Goal: Task Accomplishment & Management: Use online tool/utility

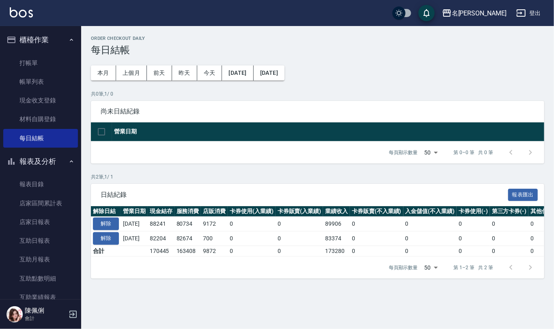
click at [32, 50] on ul "打帳單 帳單列表 現金收支登錄 材料自購登錄 每日結帳" at bounding box center [40, 100] width 75 height 100
click at [43, 70] on link "打帳單" at bounding box center [40, 63] width 75 height 19
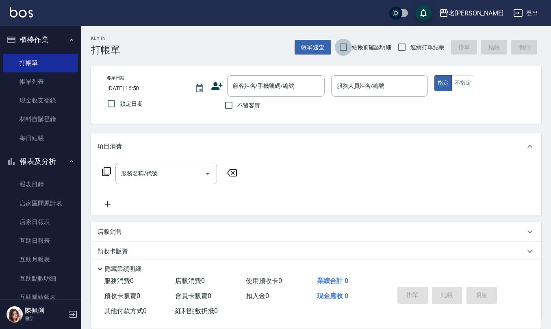
click at [340, 45] on input "結帳前確認明細" at bounding box center [343, 47] width 17 height 17
checkbox input "true"
click at [397, 47] on input "連續打單結帳" at bounding box center [401, 47] width 17 height 17
checkbox input "true"
click at [232, 106] on input "不留客資" at bounding box center [228, 105] width 17 height 17
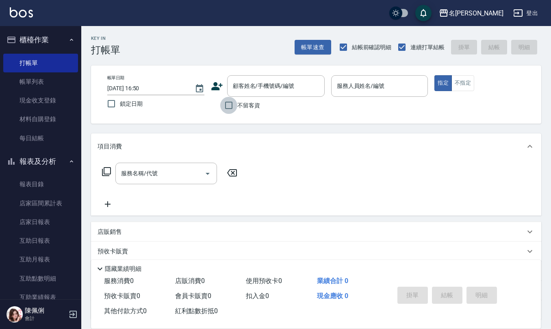
checkbox input "true"
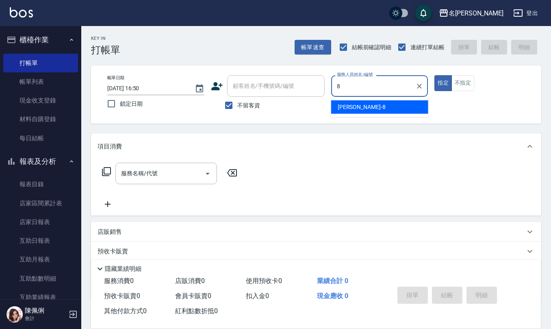
type input "[PERSON_NAME]-8"
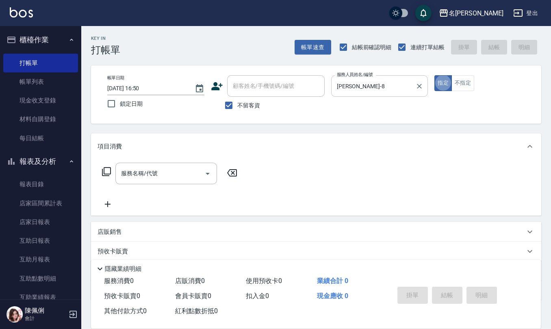
type button "true"
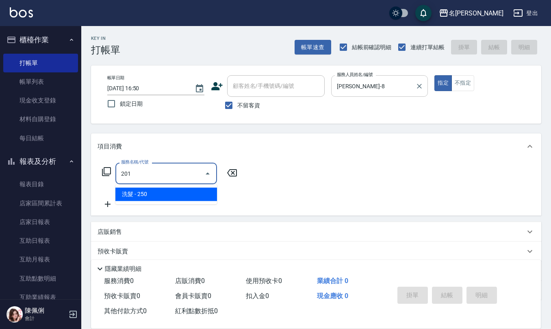
type input "洗髮(201)"
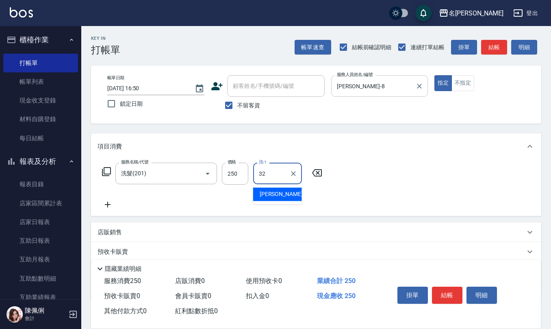
type input "[PERSON_NAME]-32"
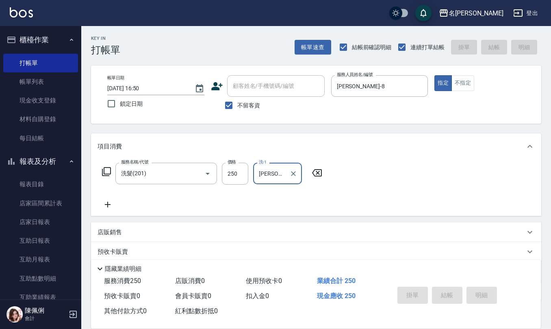
type input "[DATE] 17:16"
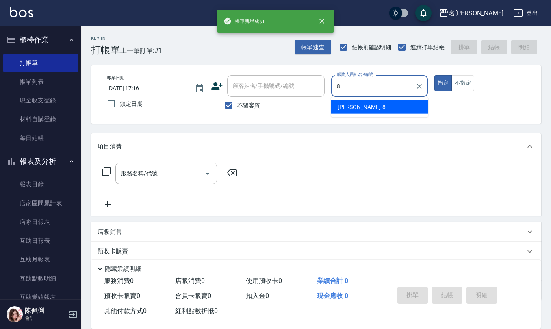
type input "[PERSON_NAME]-8"
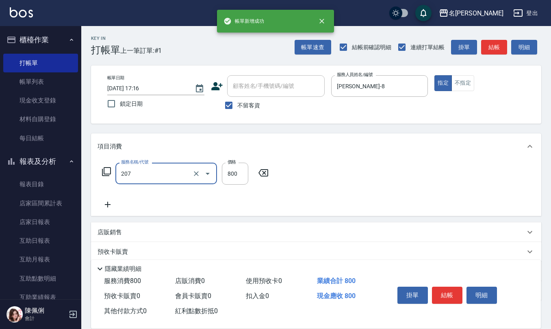
type input "清潔洗(207)"
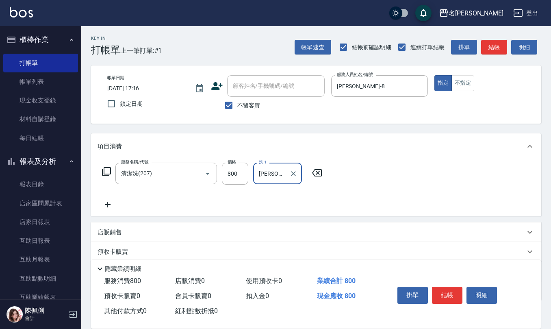
type input "[PERSON_NAME]-26"
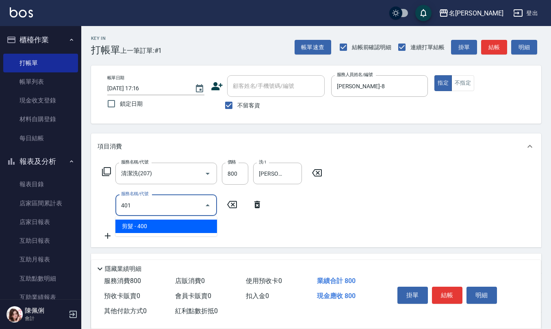
type input "剪髮(401)"
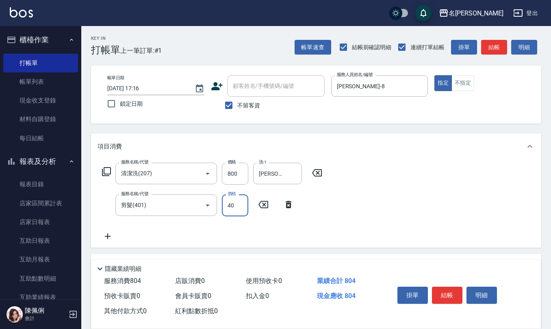
type input "400"
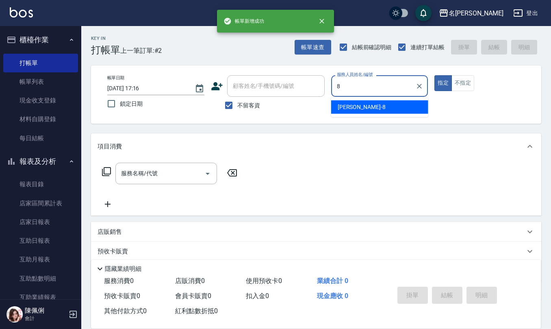
type input "[PERSON_NAME]-8"
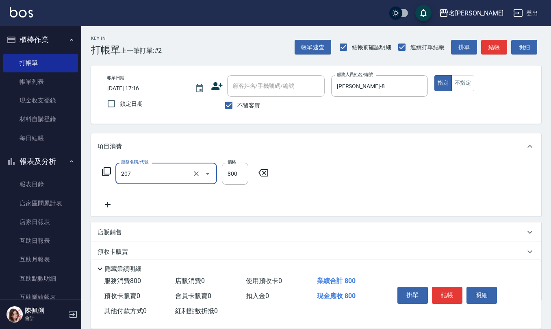
type input "清潔洗(207)"
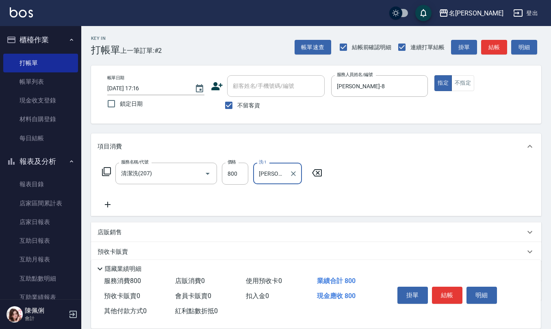
type input "[PERSON_NAME]-24"
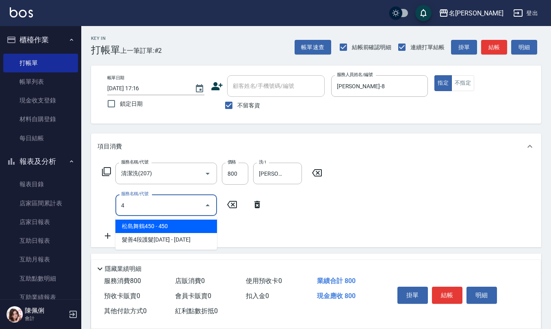
drag, startPoint x: 143, startPoint y: 202, endPoint x: 74, endPoint y: 205, distance: 69.1
click at [77, 202] on div "名留仁二 登出 櫃檯作業 打帳單 帳單列表 現金收支登錄 材料自購登錄 每日結帳 報表及分析 報表目錄 店家區間累計表 店家日報表 互助日報表 互助月報表 互…" at bounding box center [275, 204] width 551 height 408
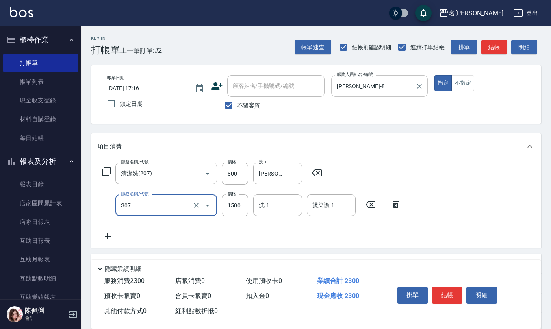
type input "EF麥拉寧燙髮1500(307)"
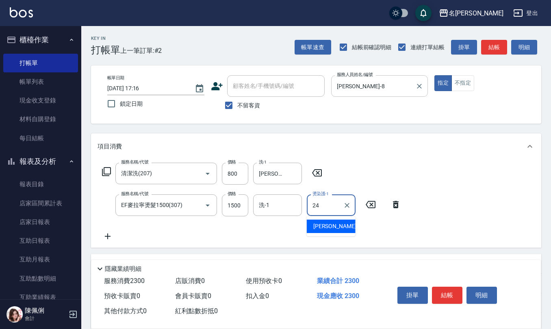
type input "[PERSON_NAME]-24"
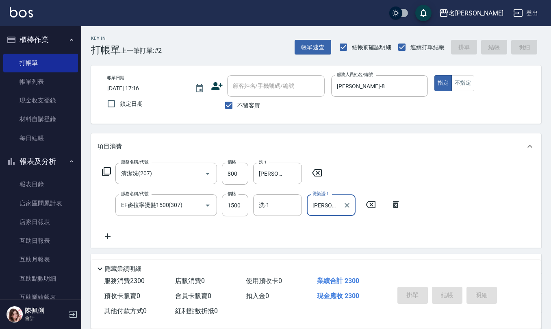
type input "[DATE] 17:17"
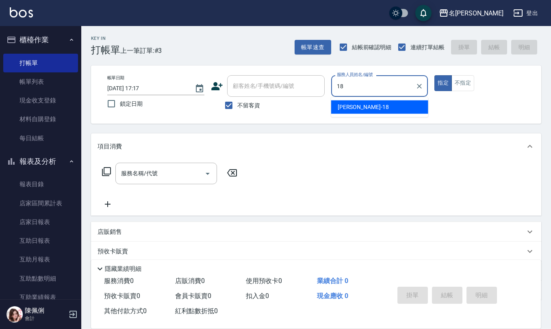
type input "[PERSON_NAME]-18"
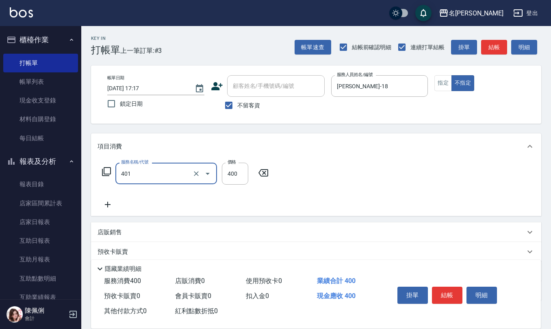
type input "剪髮(401)"
type input "200"
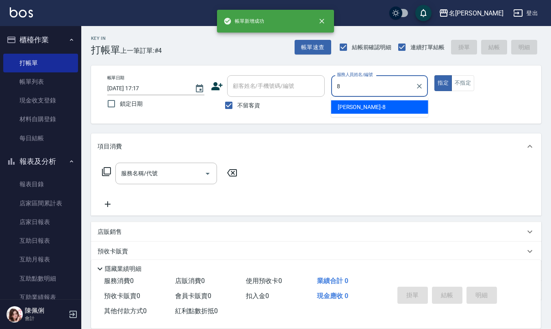
type input "[PERSON_NAME]-8"
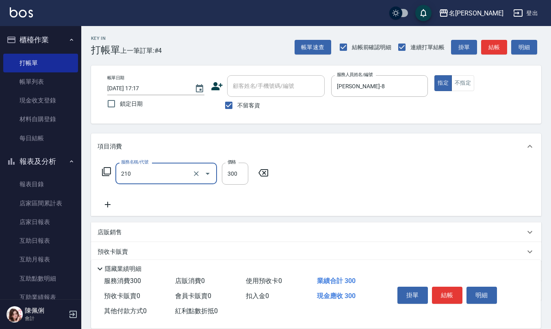
type input "[PERSON_NAME]洗髮精(210)"
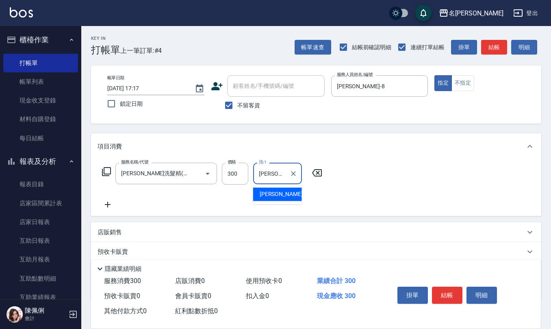
type input "[PERSON_NAME]-33"
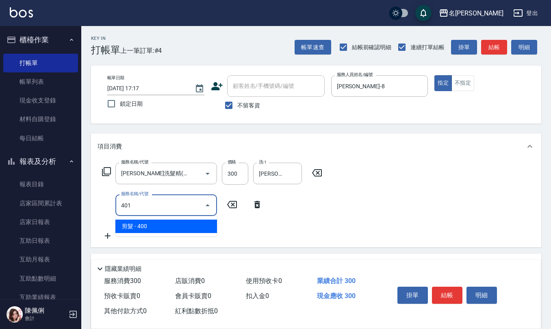
type input "剪髮(401)"
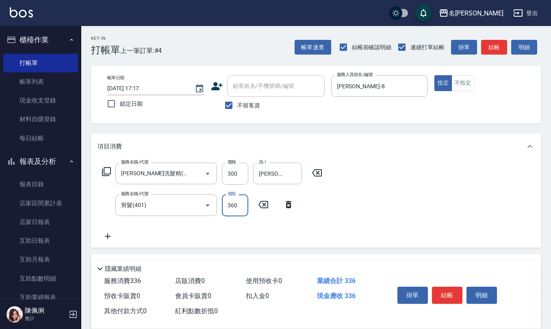
type input "360"
